Goal: Transaction & Acquisition: Purchase product/service

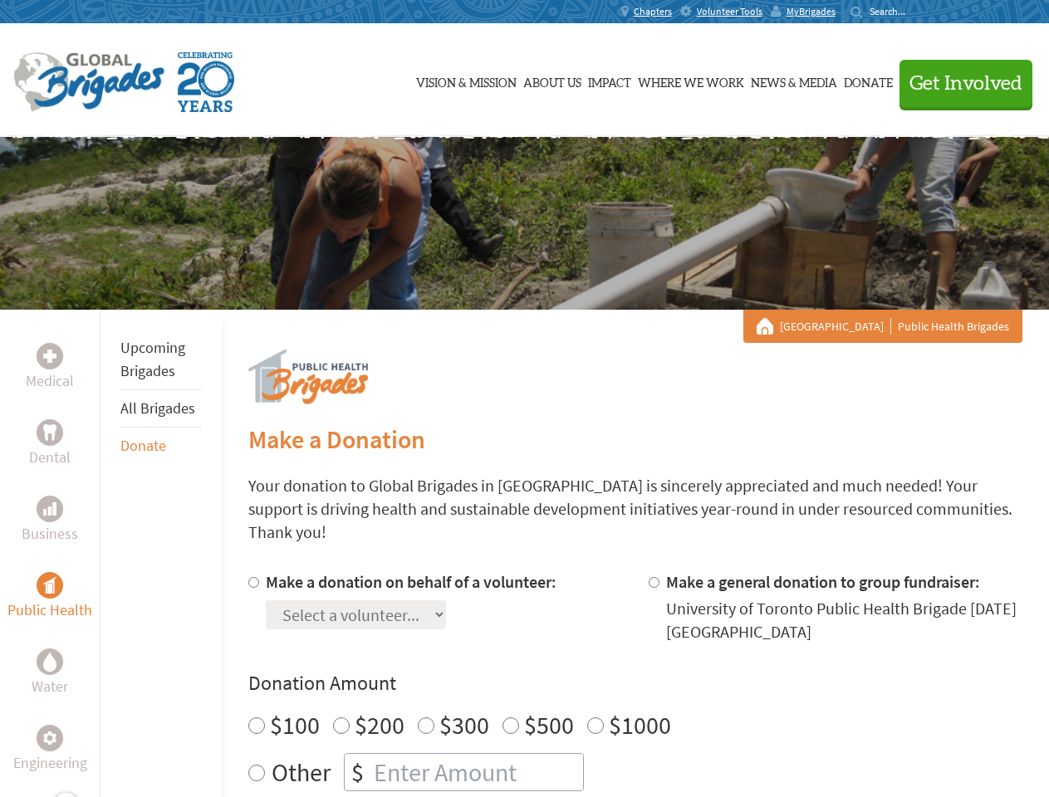
click at [917, 12] on div "Search for:" at bounding box center [884, 11] width 66 height 13
click at [958, 83] on span "Get Involved" at bounding box center [965, 84] width 113 height 20
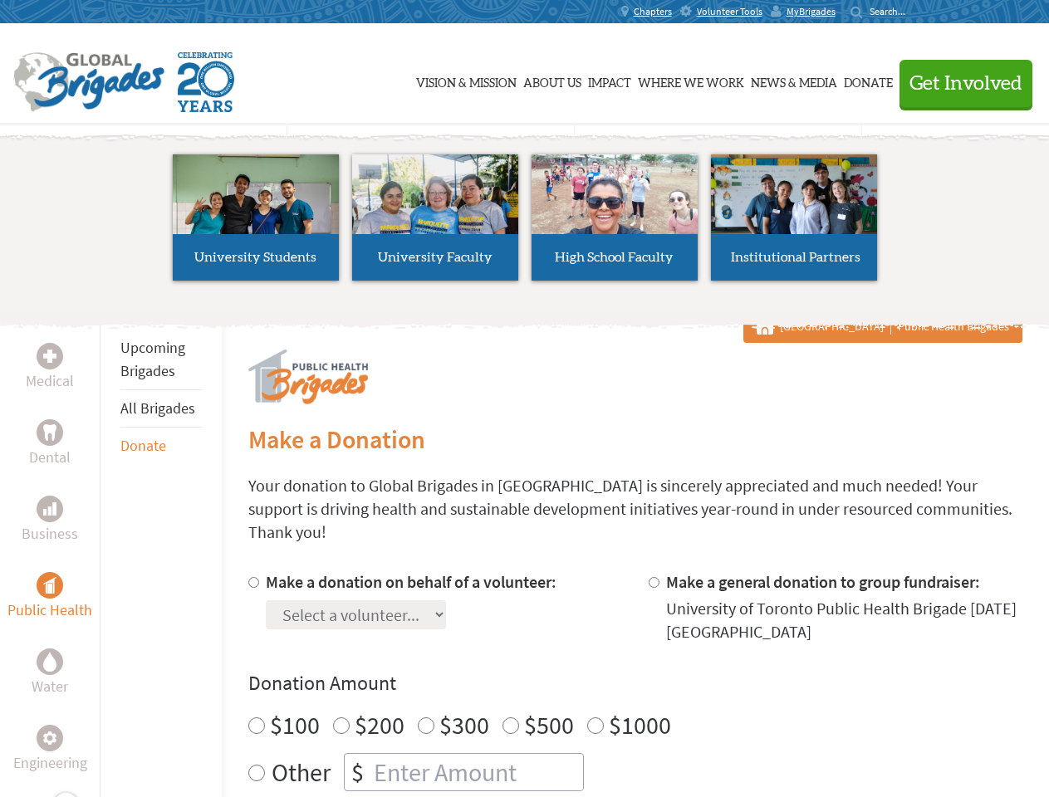
click at [525, 223] on li "High School Faculty" at bounding box center [614, 217] width 179 height 153
click at [110, 553] on div "Upcoming Brigades All Brigades Donate" at bounding box center [161, 708] width 122 height 797
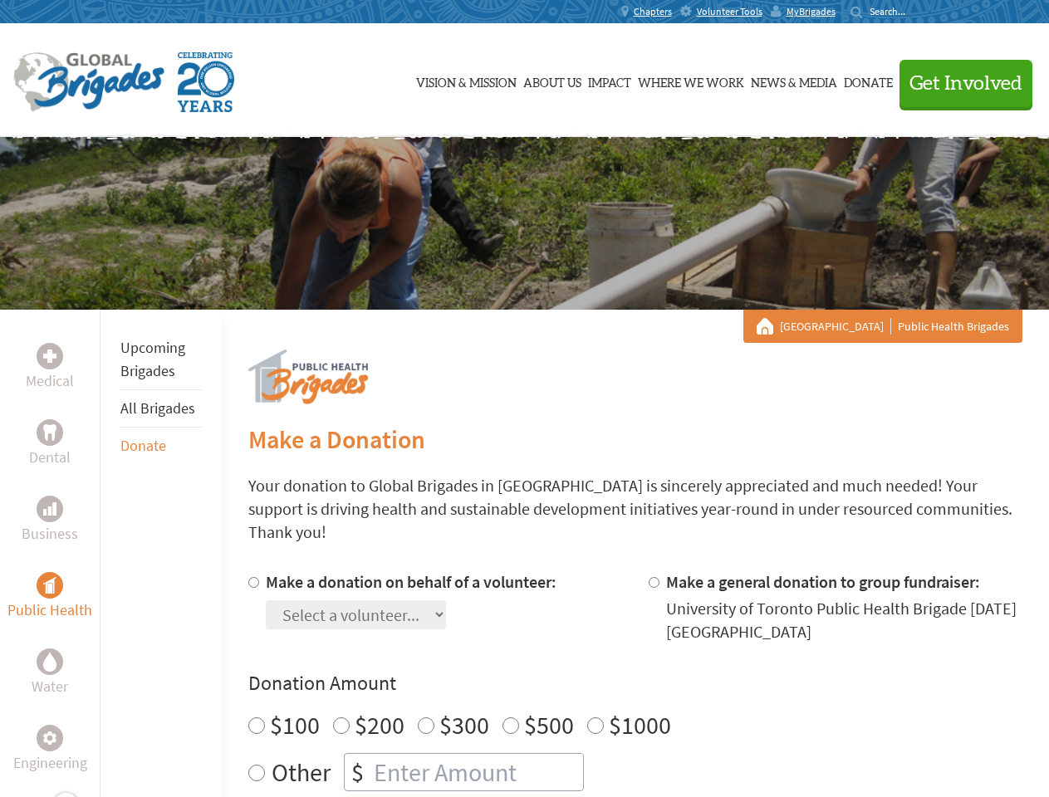
click at [635, 672] on h4 "Donation Amount" at bounding box center [635, 683] width 774 height 27
click at [252, 577] on input "Make a donation on behalf of a volunteer:" at bounding box center [253, 582] width 11 height 11
radio input "true"
click at [653, 577] on input "Make a general donation to group fundraiser:" at bounding box center [654, 582] width 11 height 11
radio input "true"
